Goal: Task Accomplishment & Management: Manage account settings

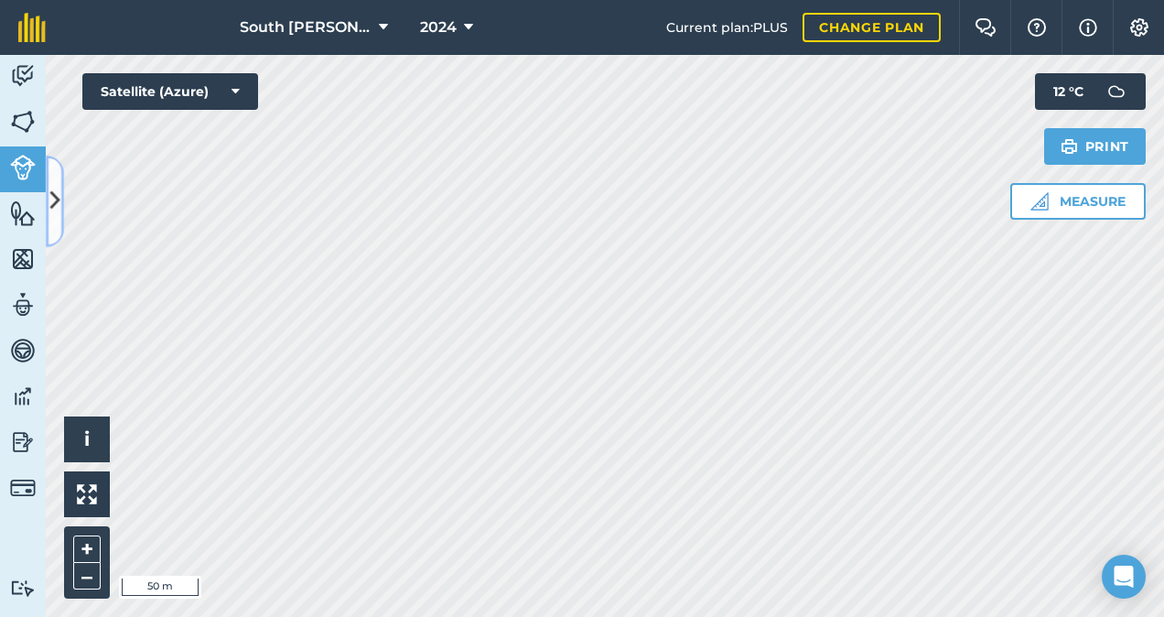
click at [53, 206] on icon at bounding box center [55, 201] width 10 height 32
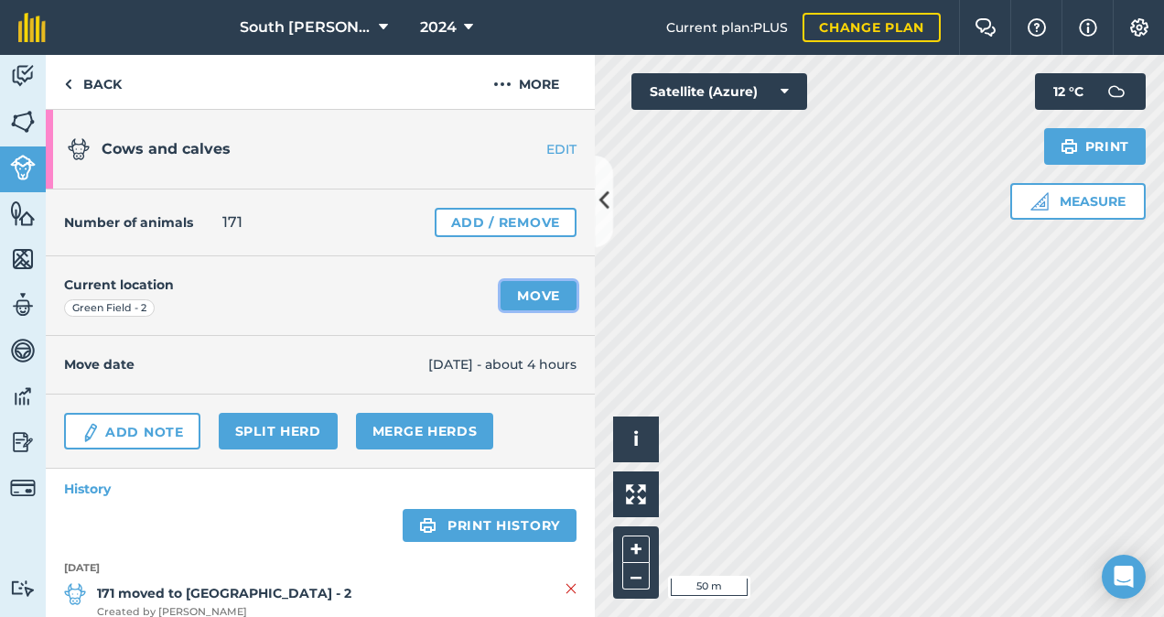
click at [538, 289] on link "Move" at bounding box center [538, 295] width 76 height 29
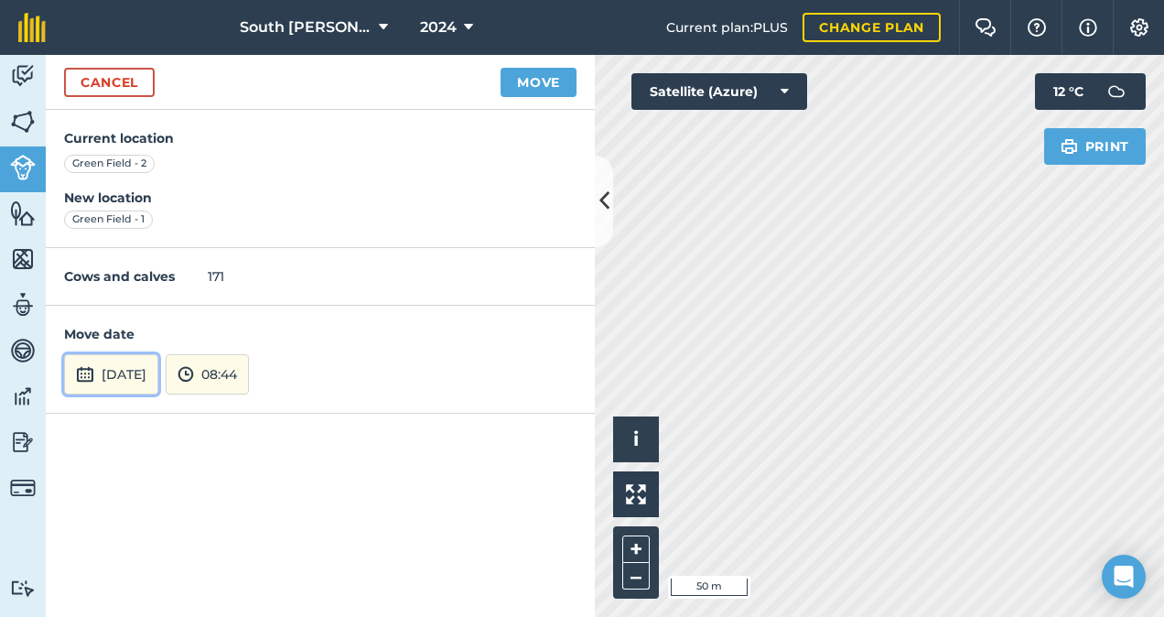
click at [128, 379] on button "[DATE]" at bounding box center [111, 374] width 94 height 40
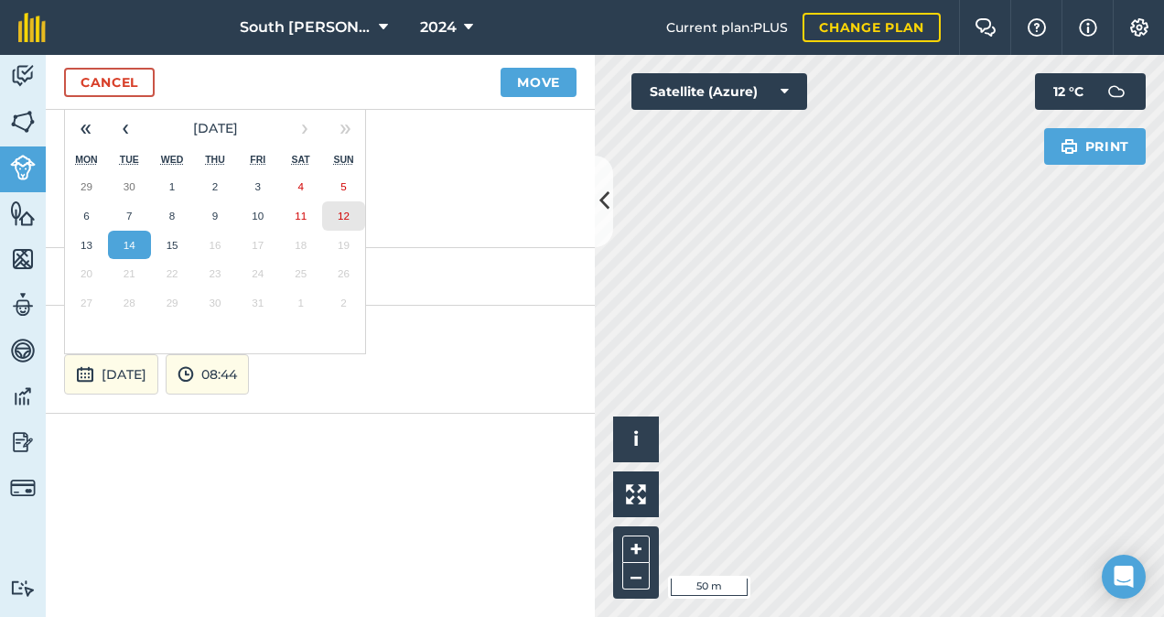
click at [339, 216] on abbr "12" at bounding box center [344, 216] width 12 height 12
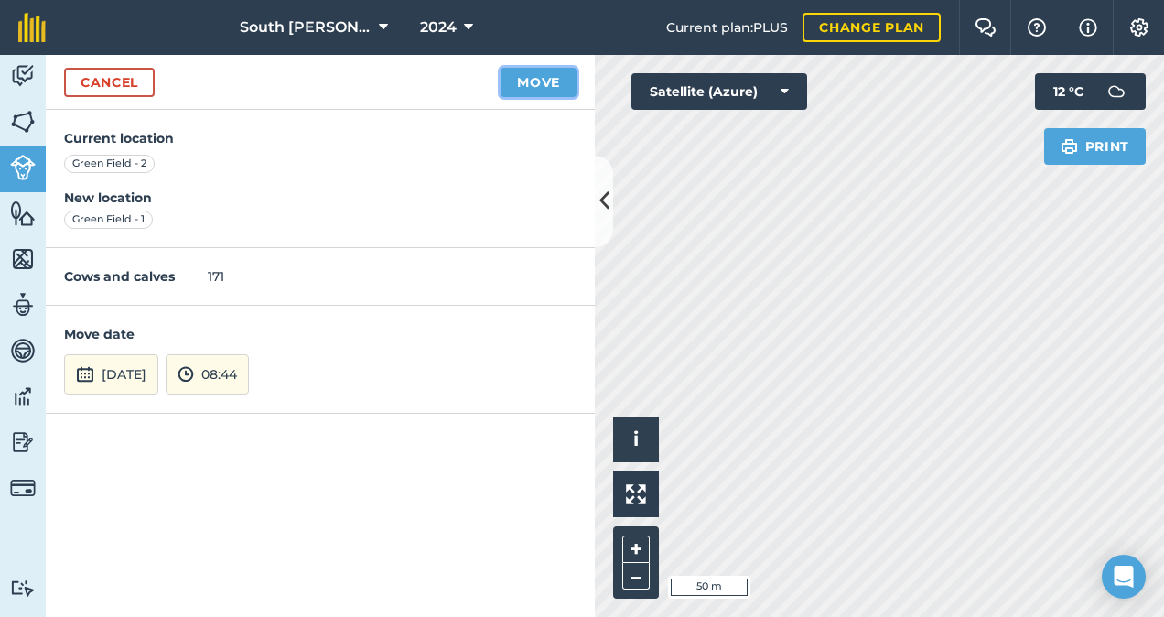
click at [533, 82] on button "Move" at bounding box center [538, 82] width 76 height 29
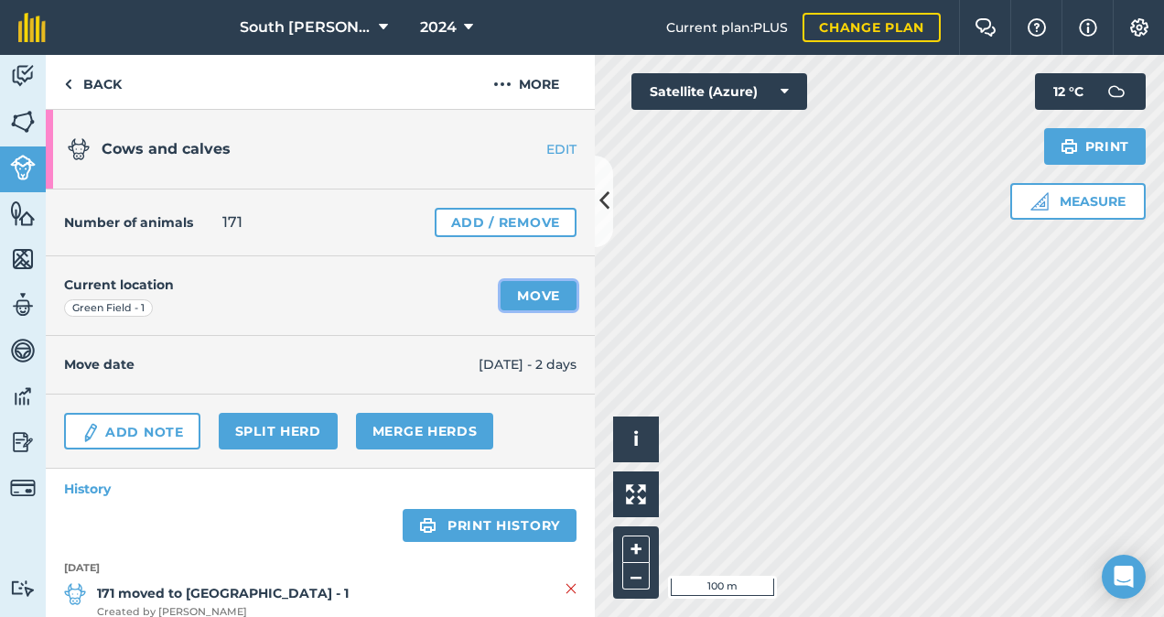
click at [527, 295] on link "Move" at bounding box center [538, 295] width 76 height 29
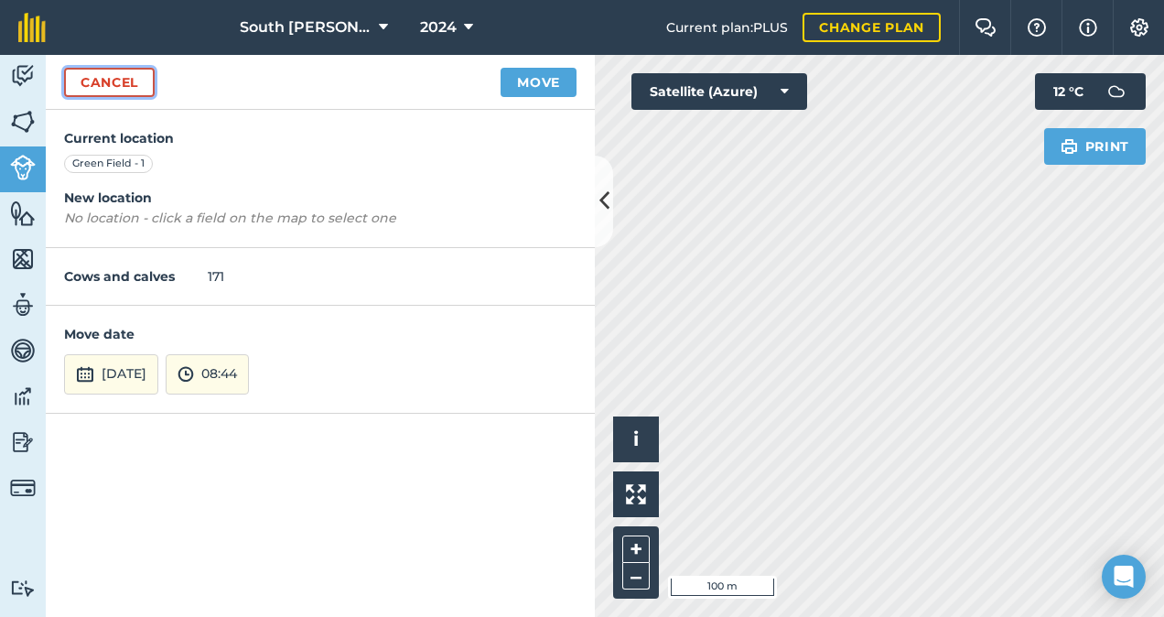
click at [120, 79] on link "Cancel" at bounding box center [109, 82] width 91 height 29
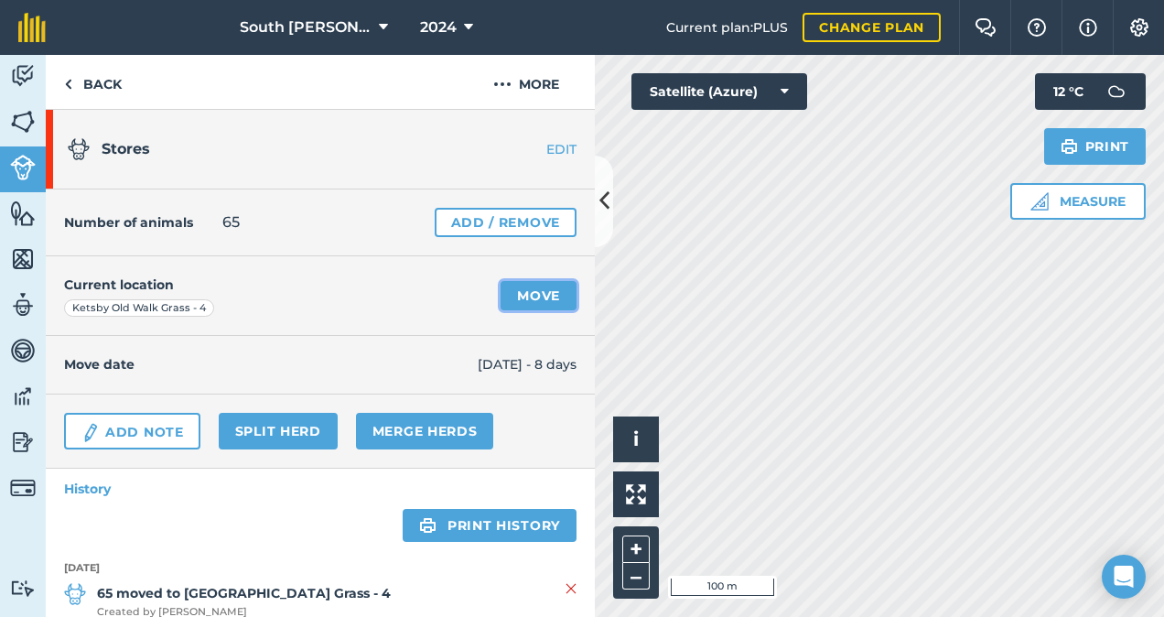
click at [525, 293] on link "Move" at bounding box center [538, 295] width 76 height 29
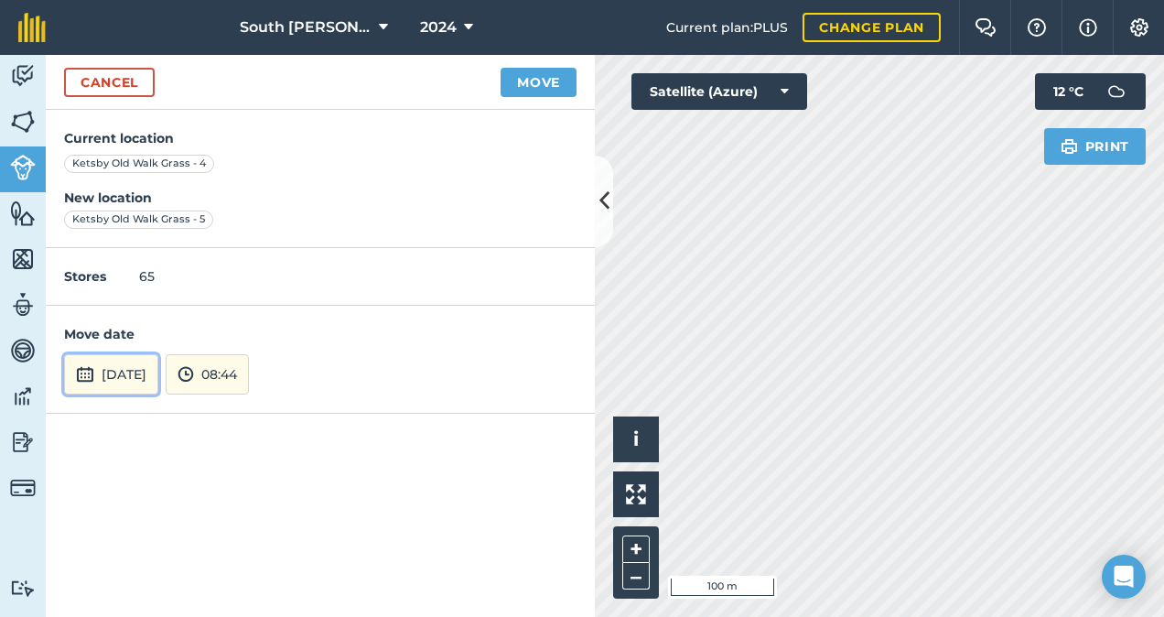
click at [158, 367] on button "[DATE]" at bounding box center [111, 374] width 94 height 40
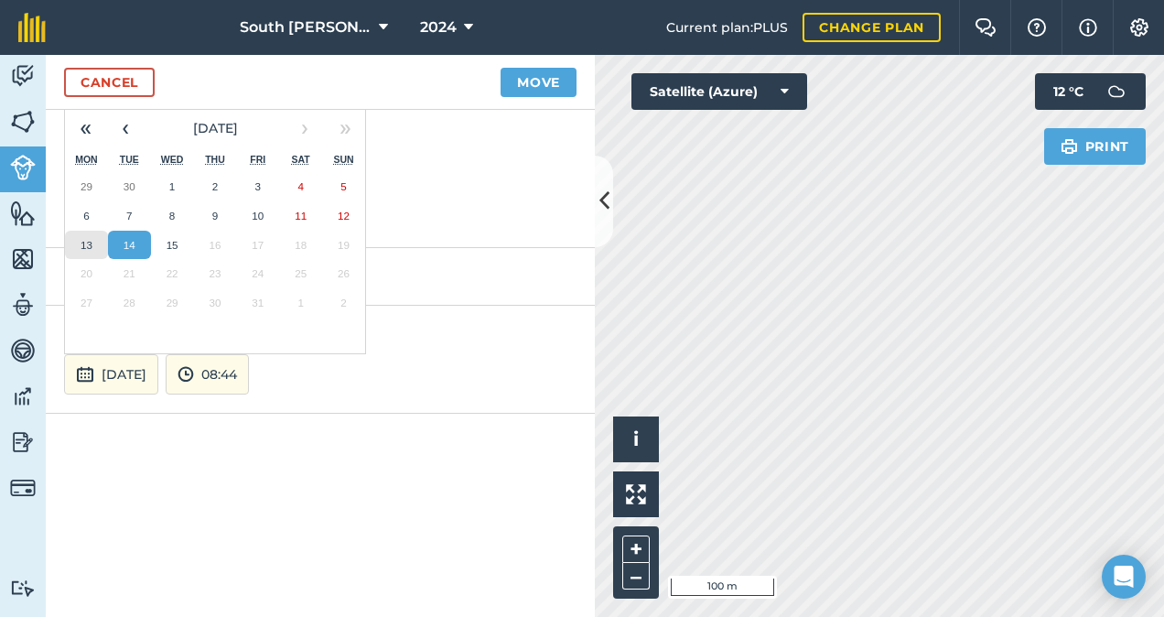
click at [87, 250] on button "13" at bounding box center [86, 245] width 43 height 29
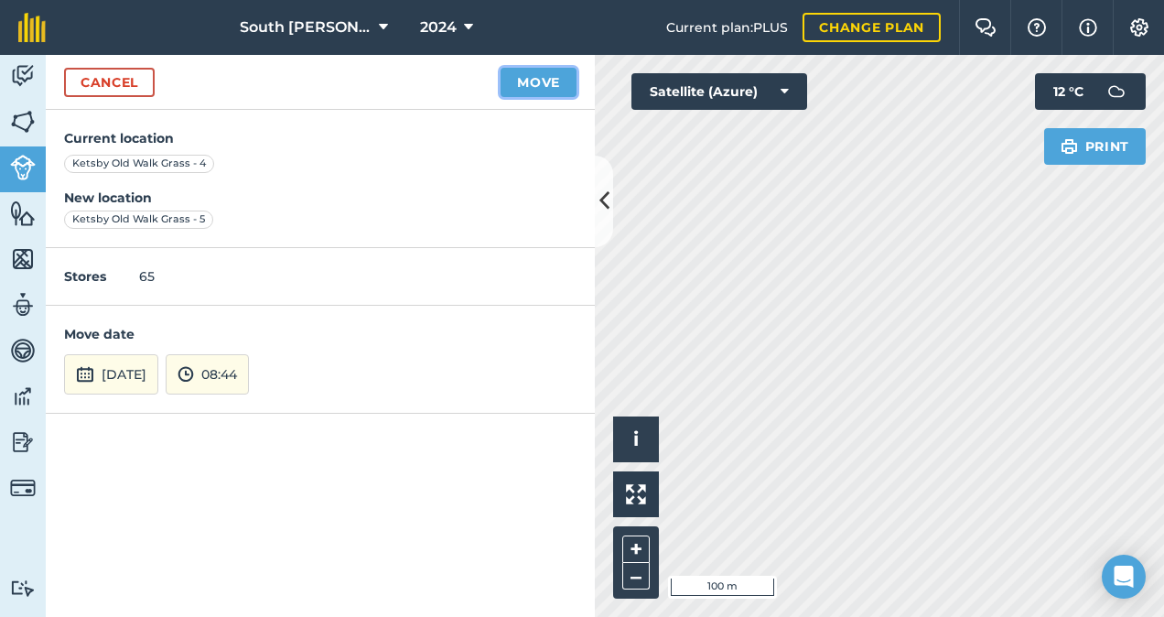
click at [529, 86] on button "Move" at bounding box center [538, 82] width 76 height 29
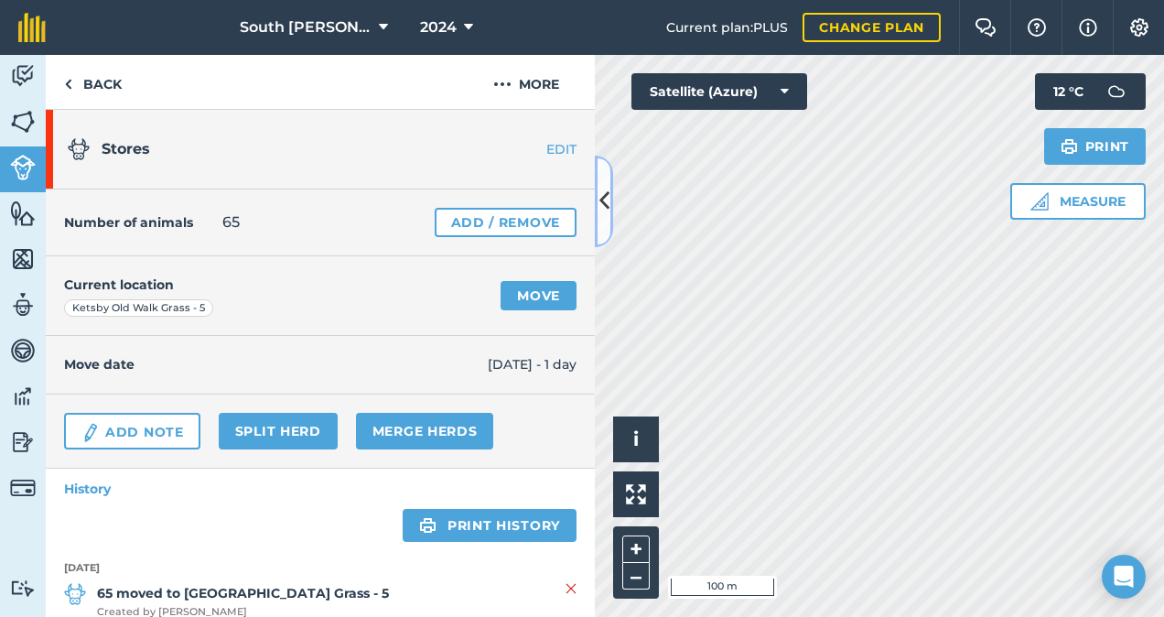
click at [605, 203] on icon at bounding box center [604, 201] width 10 height 32
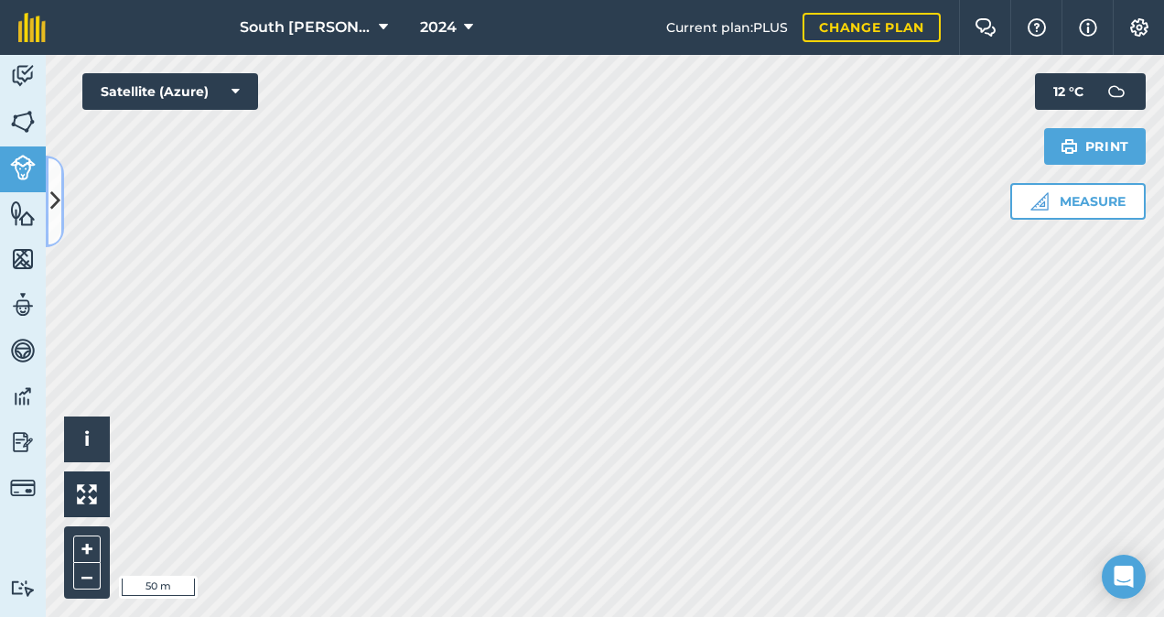
click at [53, 202] on icon at bounding box center [55, 201] width 10 height 32
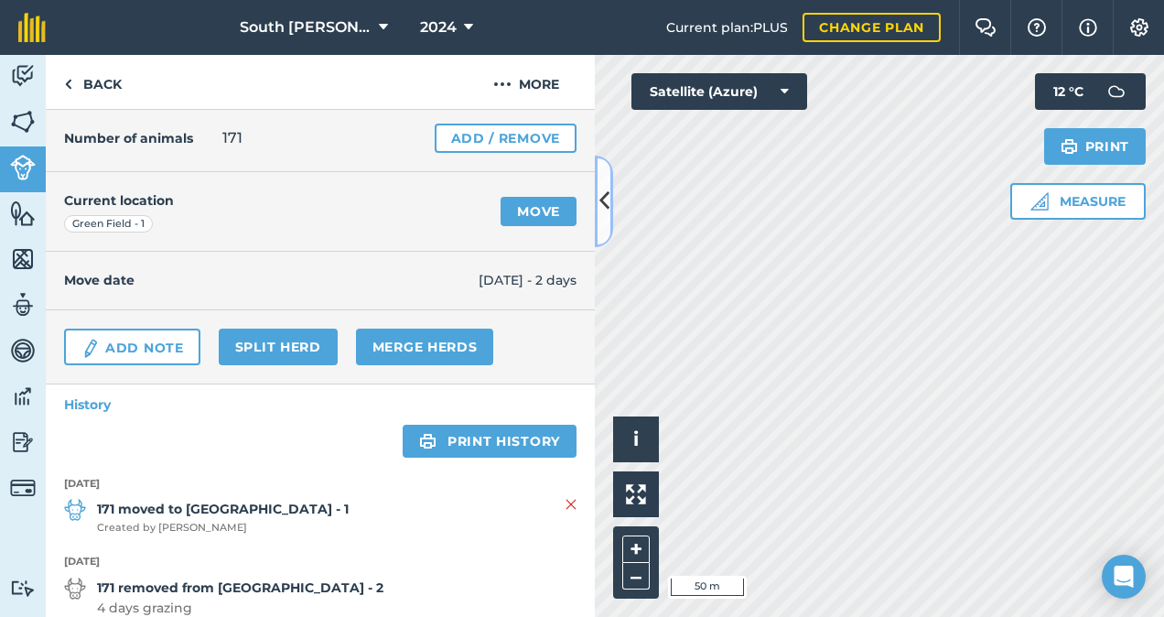
scroll to position [366, 0]
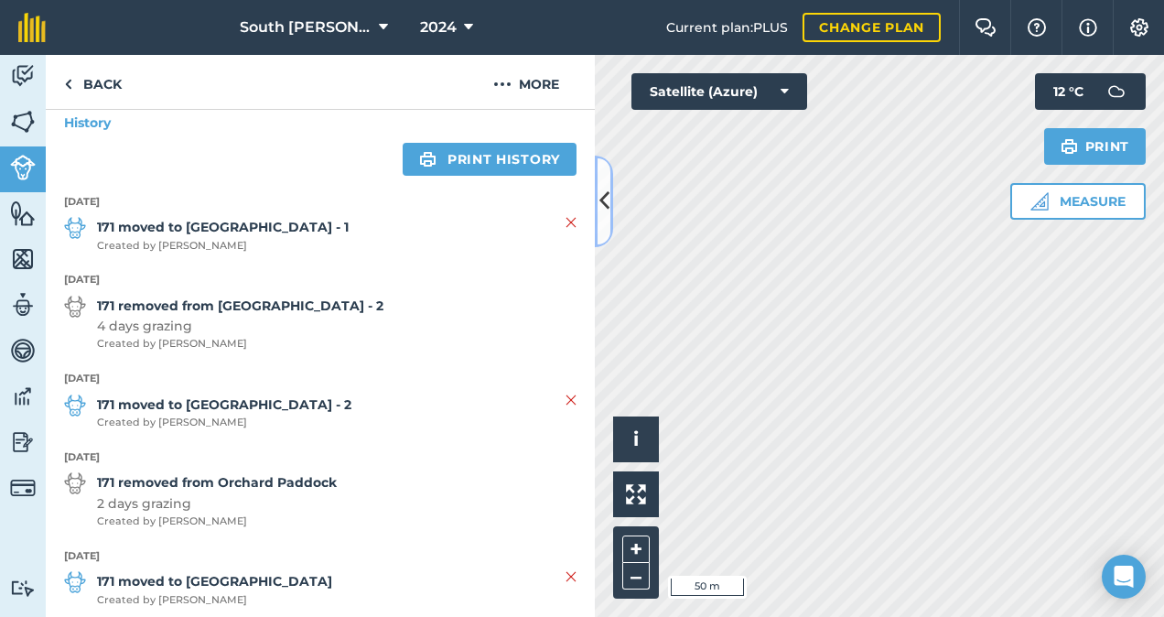
click at [597, 203] on button at bounding box center [604, 201] width 18 height 91
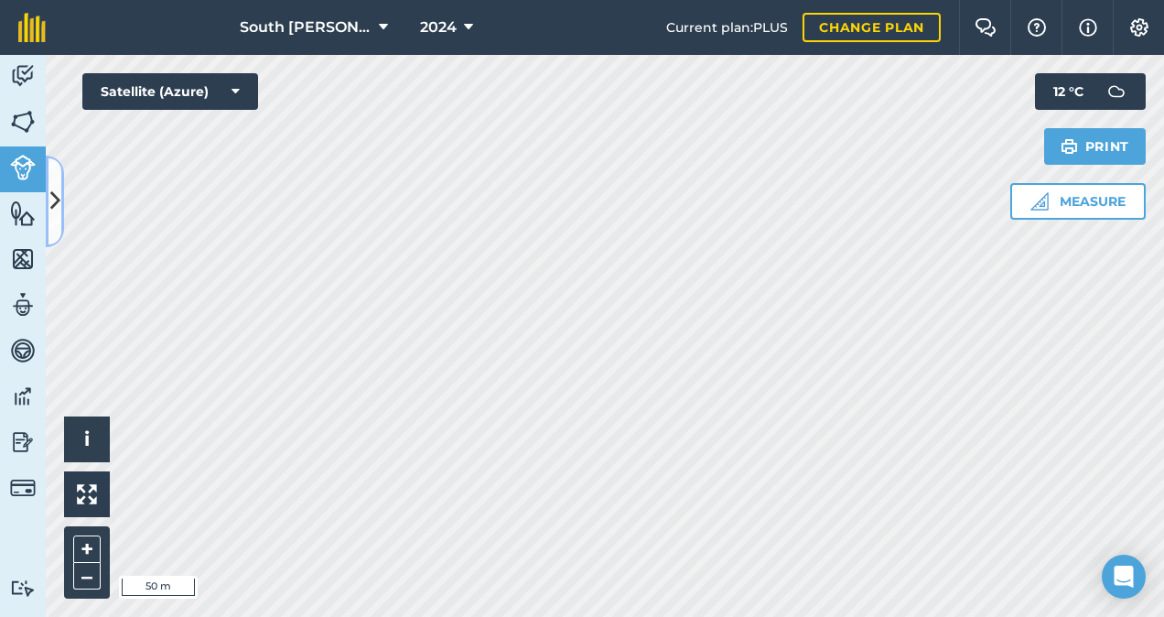
click at [51, 199] on icon at bounding box center [55, 201] width 10 height 32
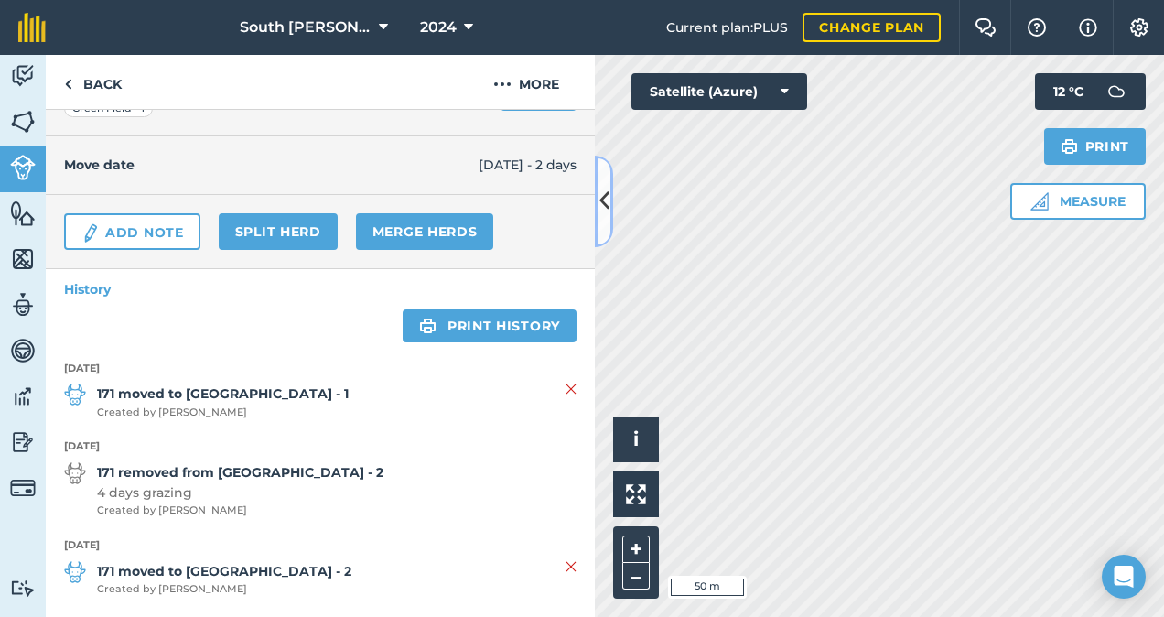
scroll to position [0, 0]
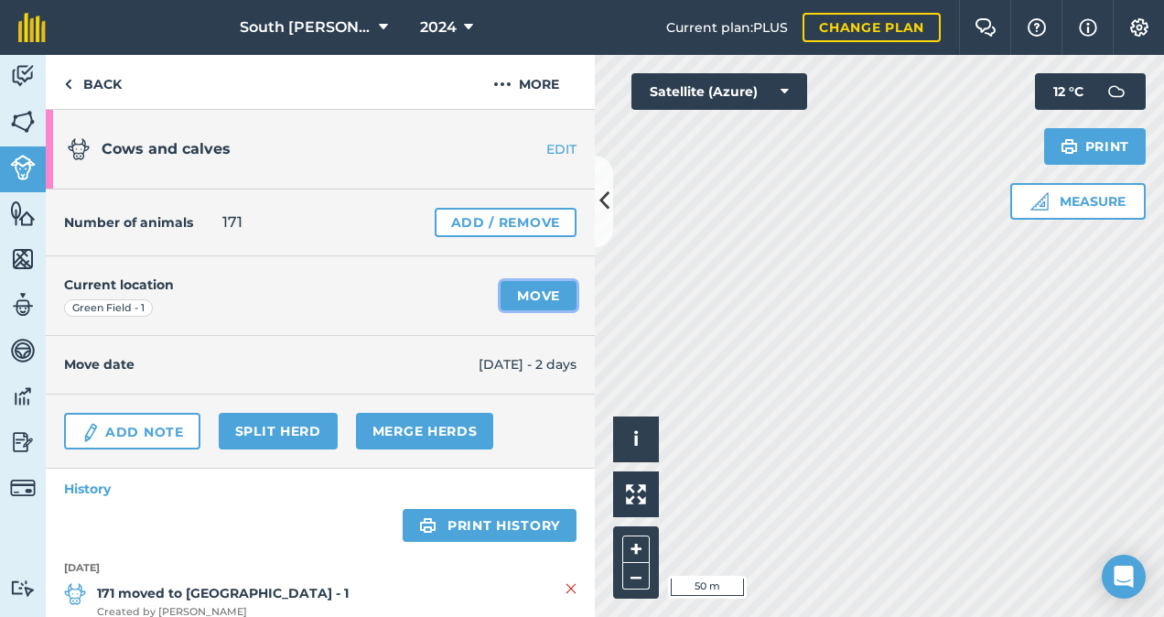
click at [547, 296] on link "Move" at bounding box center [538, 295] width 76 height 29
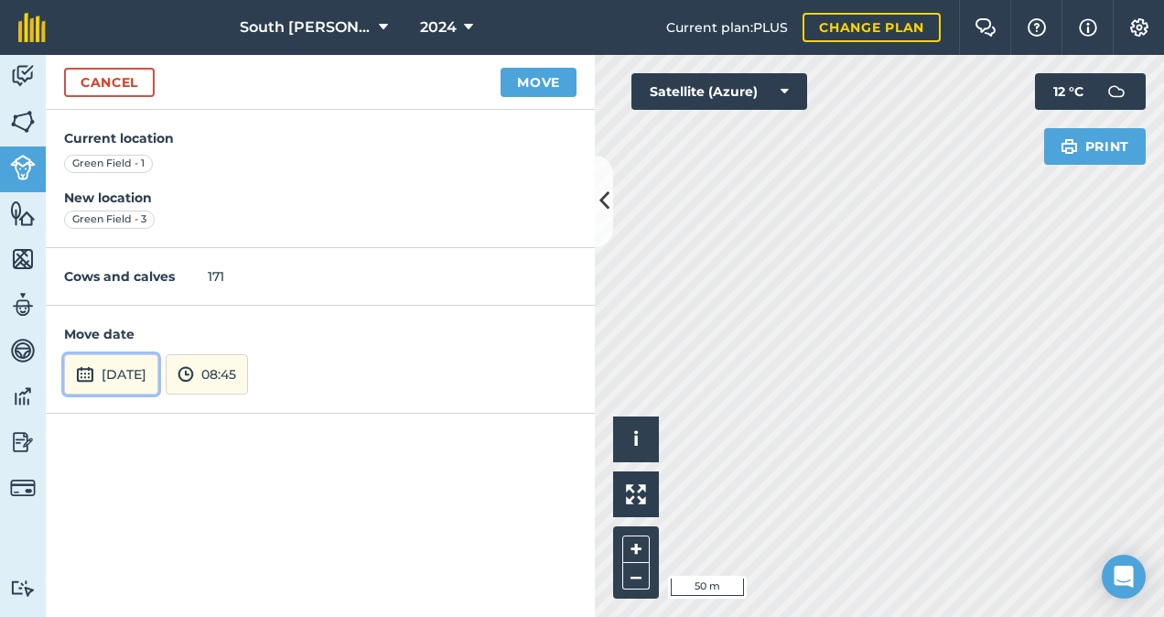
click at [150, 365] on button "[DATE]" at bounding box center [111, 374] width 94 height 40
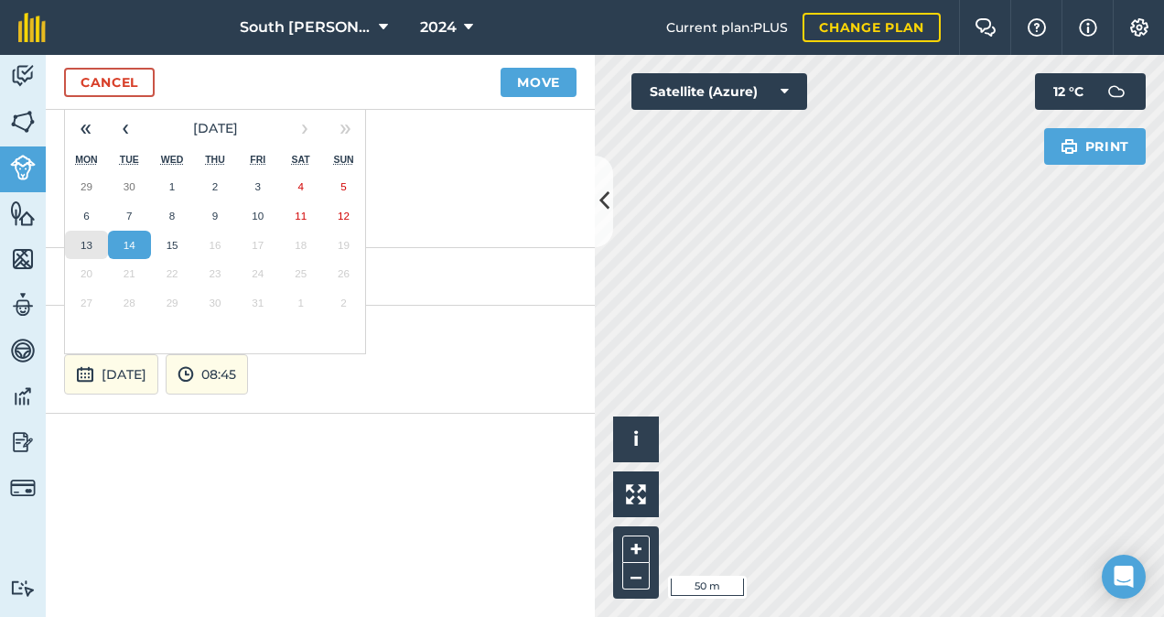
click at [92, 242] on button "13" at bounding box center [86, 245] width 43 height 29
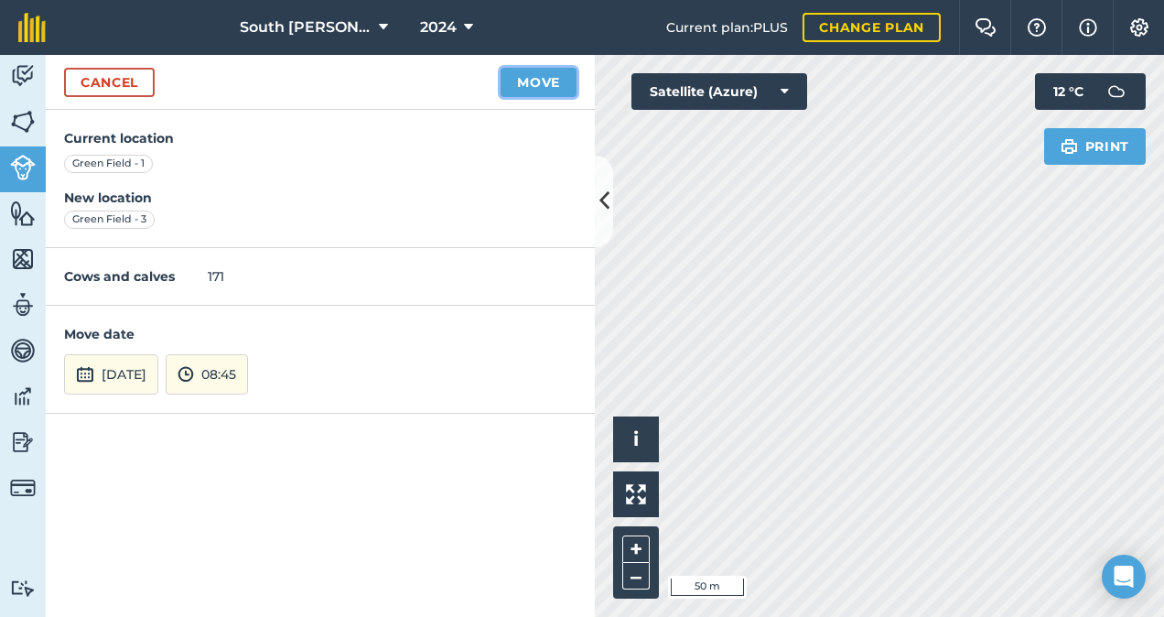
click at [547, 81] on button "Move" at bounding box center [538, 82] width 76 height 29
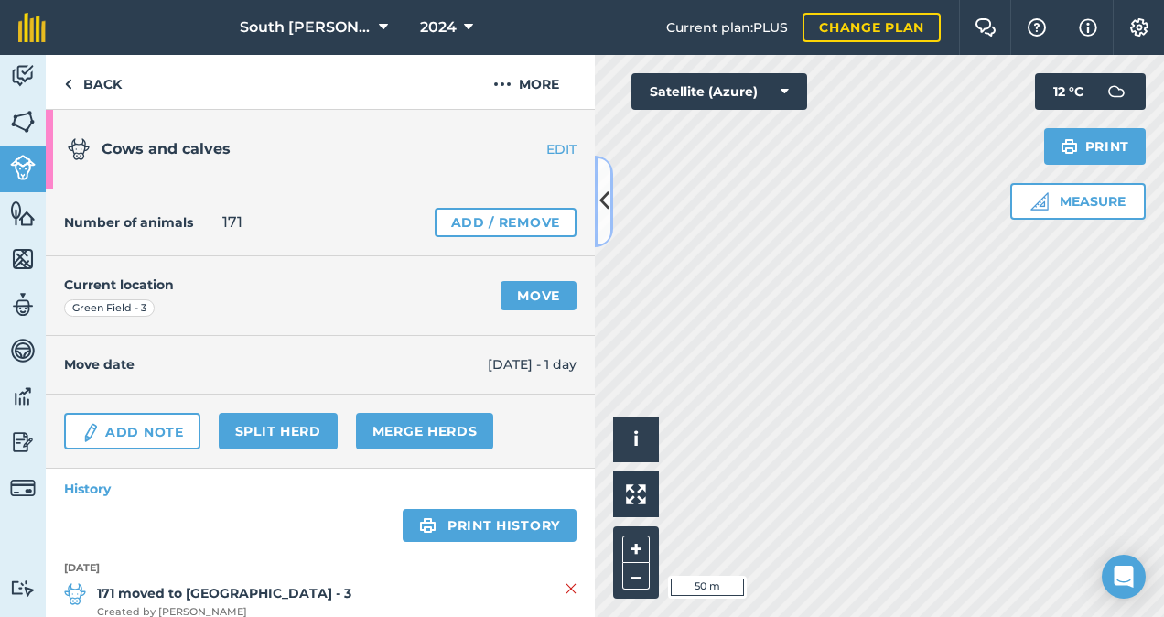
click at [602, 200] on icon at bounding box center [604, 201] width 10 height 32
